Goal: Task Accomplishment & Management: Manage account settings

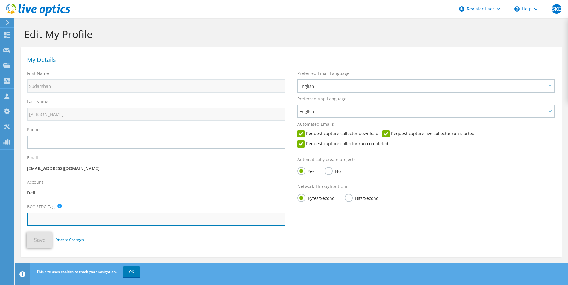
click at [56, 219] on input "text" at bounding box center [156, 219] width 258 height 13
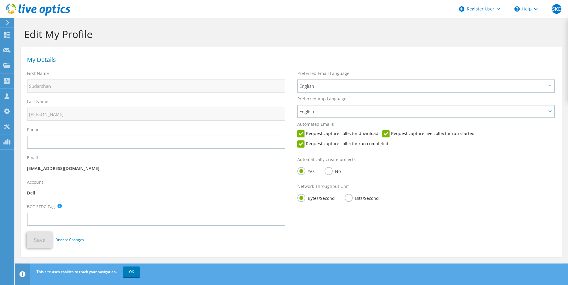
click at [204, 199] on div "Account Dell" at bounding box center [156, 189] width 270 height 25
click at [4, 21] on div at bounding box center [6, 22] width 7 height 5
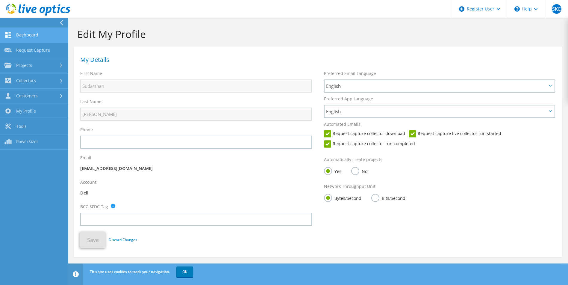
click at [13, 30] on link "Dashboard" at bounding box center [34, 35] width 68 height 15
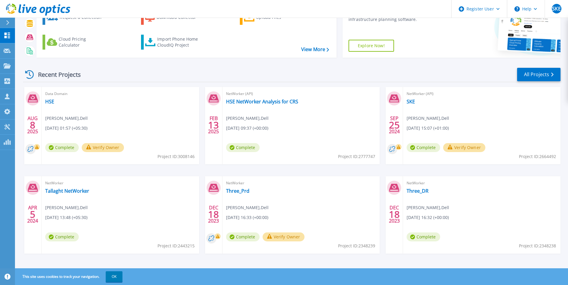
scroll to position [46, 0]
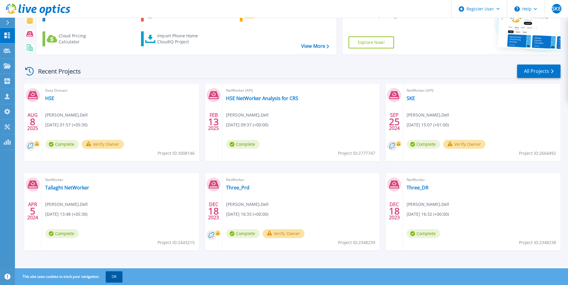
click at [119, 272] on button "OK" at bounding box center [114, 277] width 17 height 11
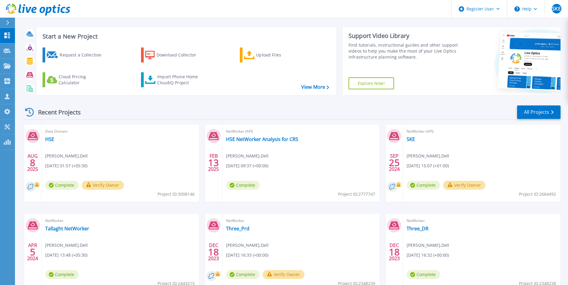
scroll to position [0, 0]
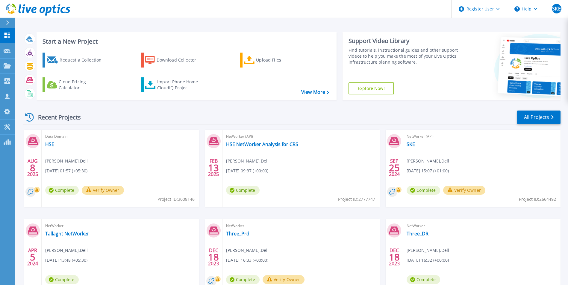
click at [204, 117] on div "Recent Projects All Projects" at bounding box center [291, 117] width 537 height 15
